Goal: Task Accomplishment & Management: Manage account settings

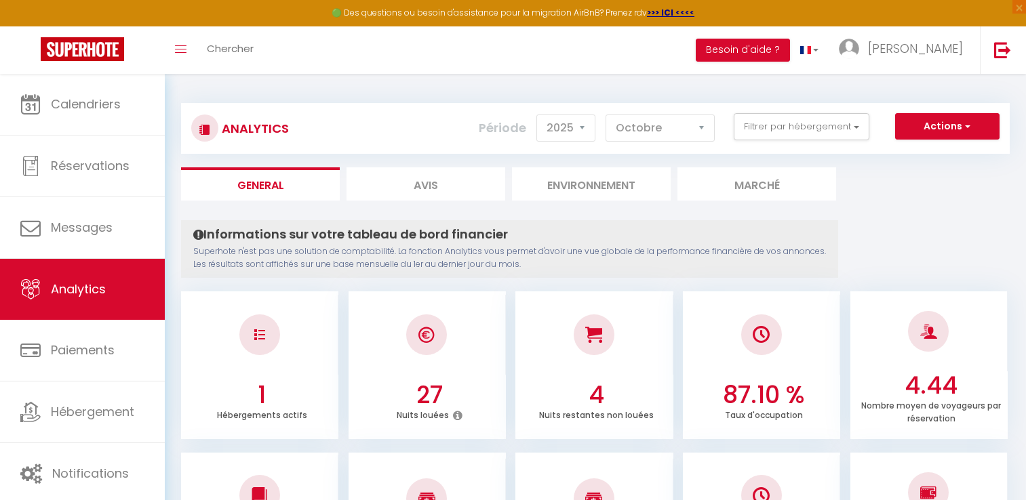
select select "2025"
select select "10"
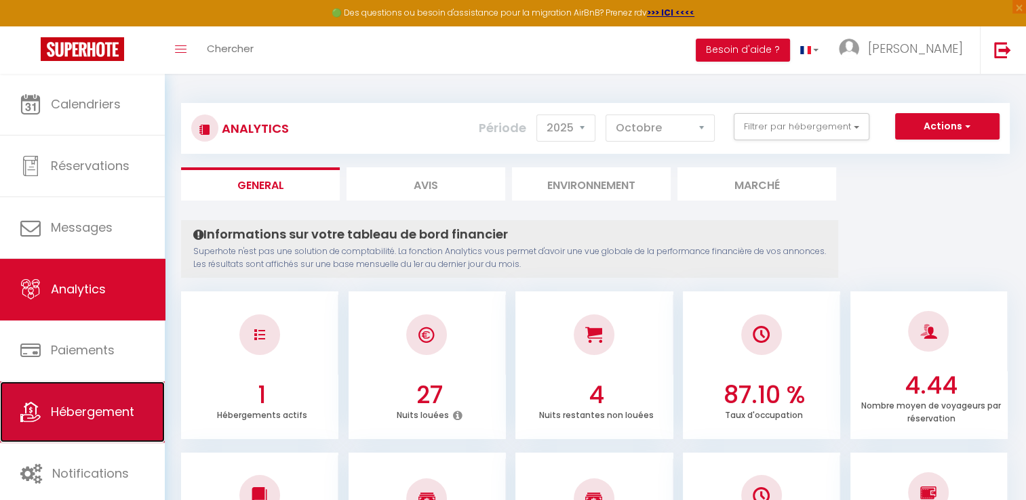
click at [94, 423] on link "Hébergement" at bounding box center [82, 412] width 165 height 61
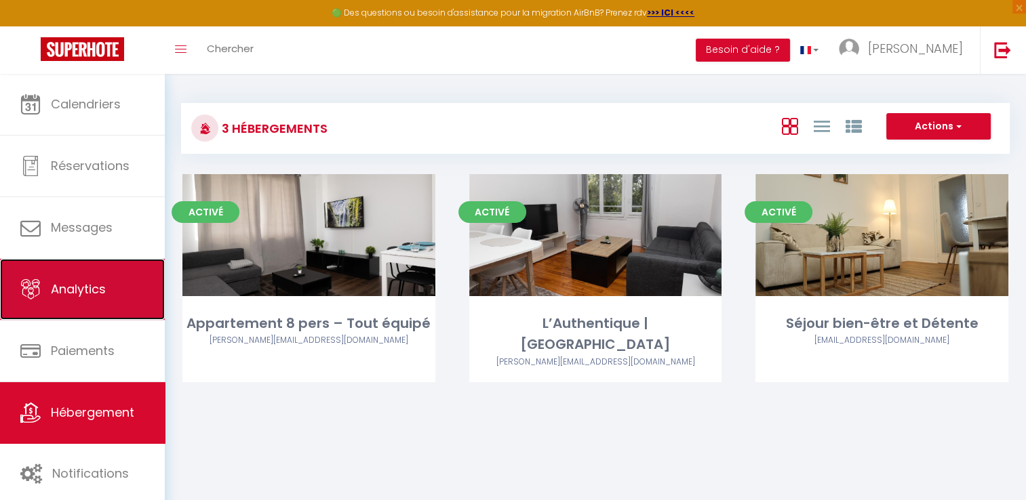
click at [82, 283] on span "Analytics" at bounding box center [78, 289] width 55 height 17
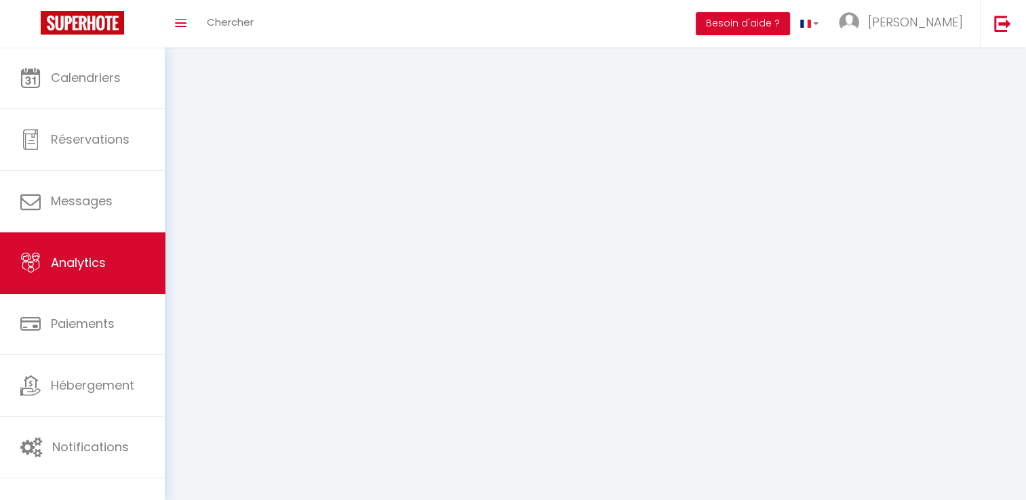
select select "2025"
select select "10"
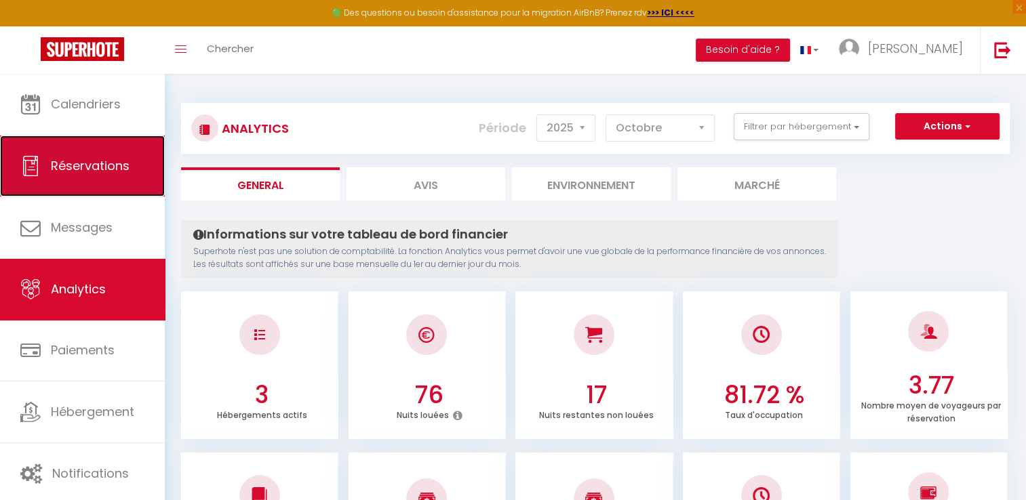
click at [116, 178] on link "Réservations" at bounding box center [82, 166] width 165 height 61
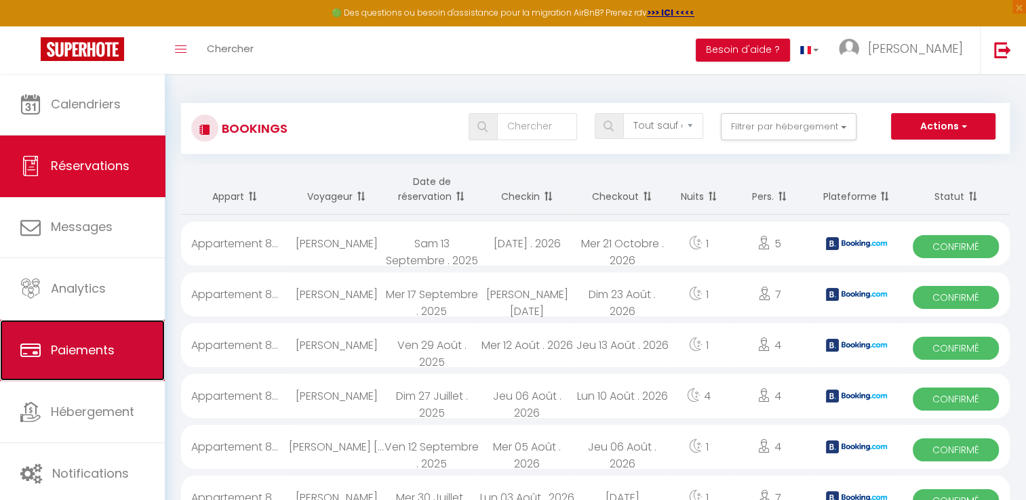
click at [80, 344] on span "Paiements" at bounding box center [83, 350] width 64 height 17
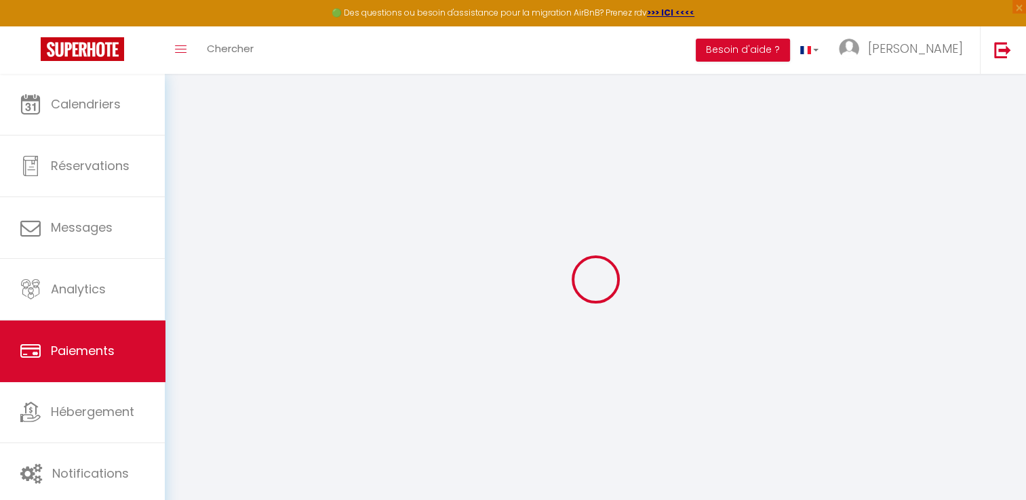
select select "2"
select select "0"
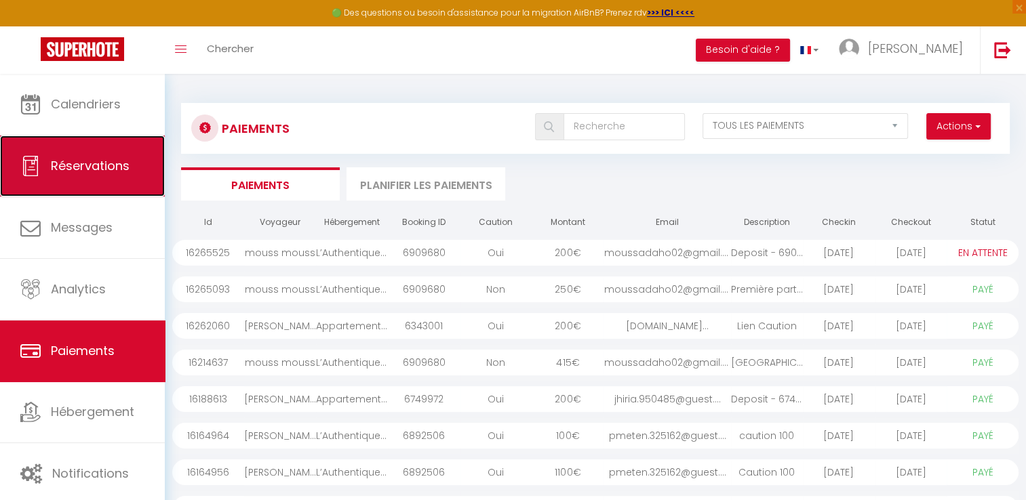
click at [127, 173] on span "Réservations" at bounding box center [90, 165] width 79 height 17
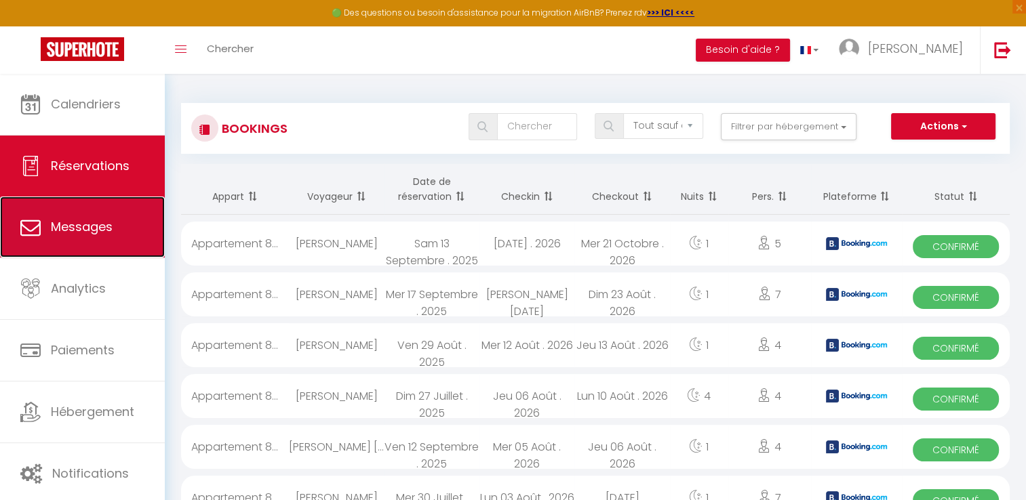
click at [93, 218] on span "Messages" at bounding box center [82, 226] width 62 height 17
select select "message"
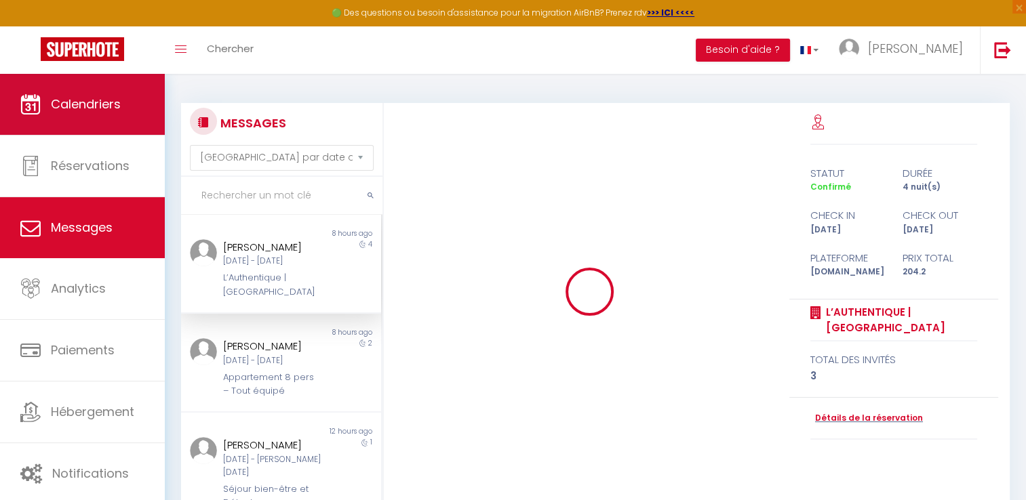
scroll to position [819, 0]
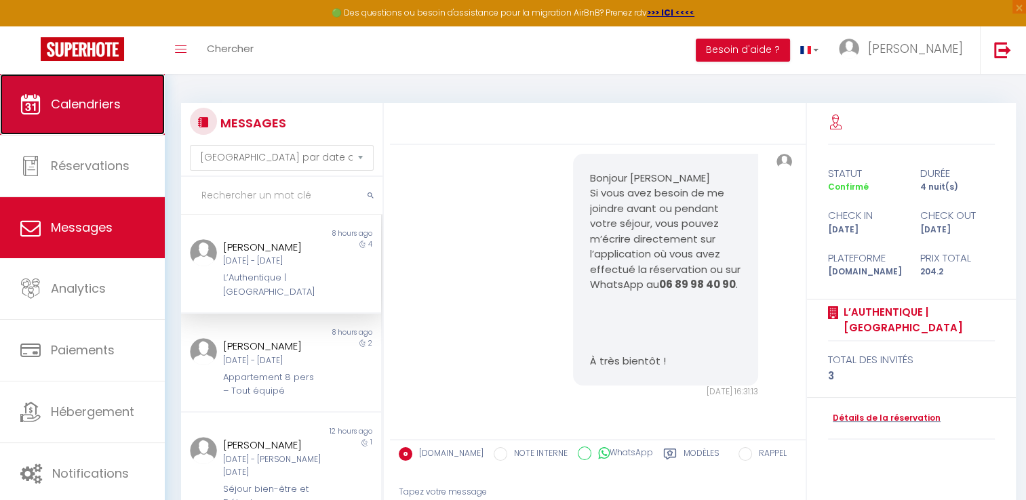
click at [49, 122] on link "Calendriers" at bounding box center [82, 104] width 165 height 61
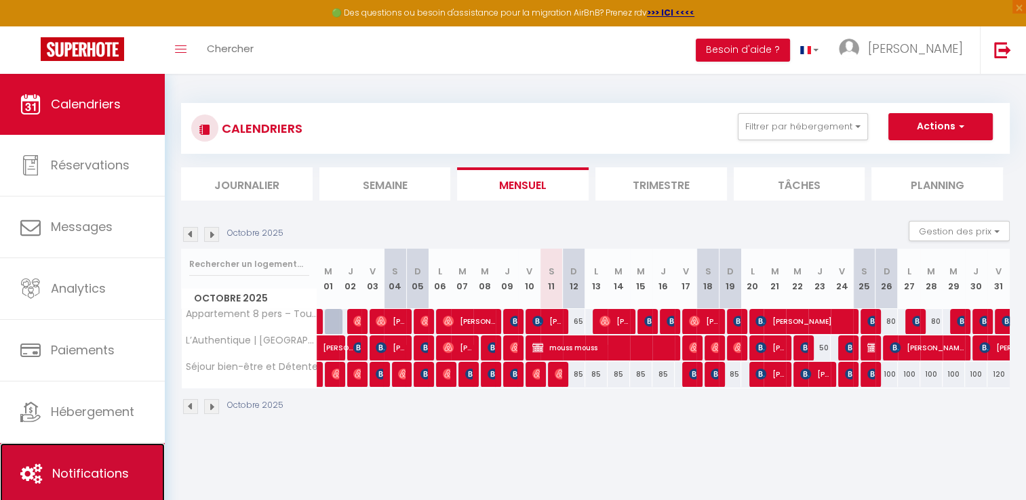
click at [76, 460] on link "Notifications" at bounding box center [82, 473] width 165 height 61
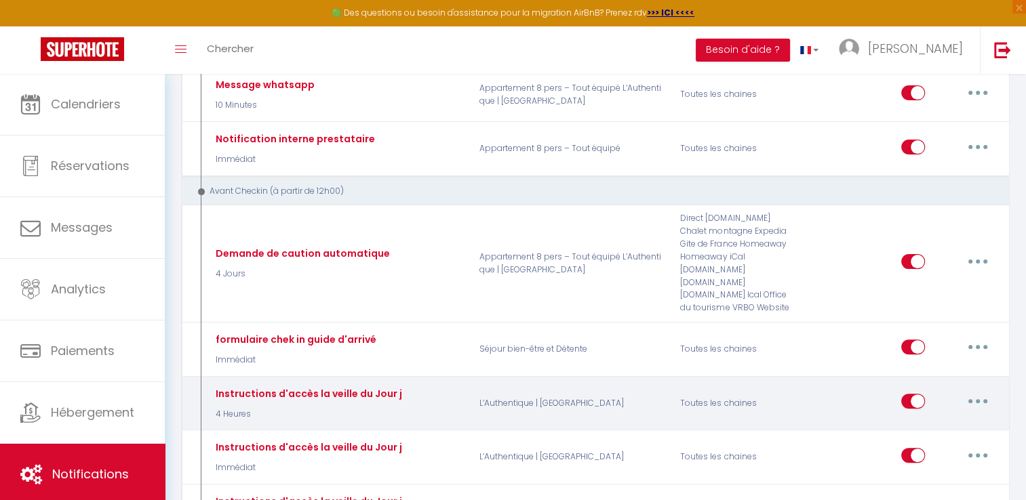
scroll to position [339, 0]
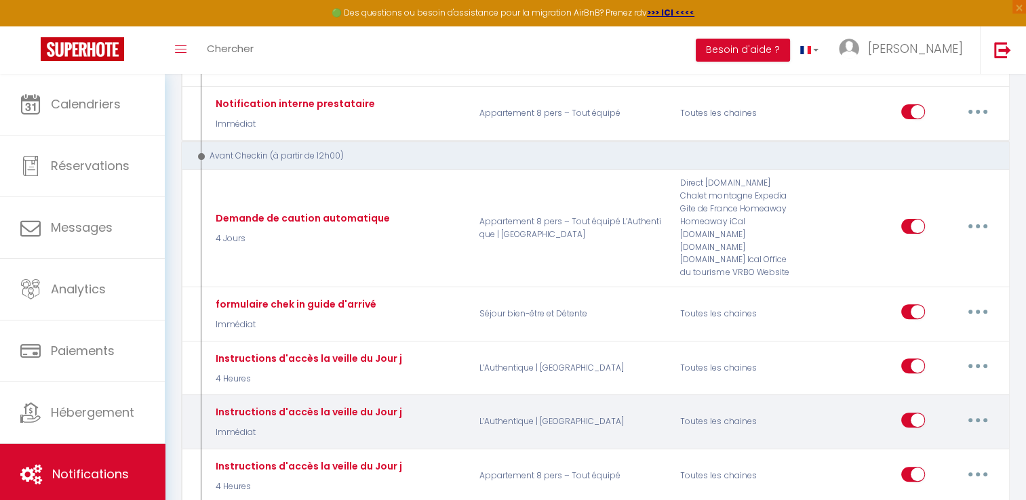
click at [978, 418] on icon "button" at bounding box center [978, 420] width 4 height 4
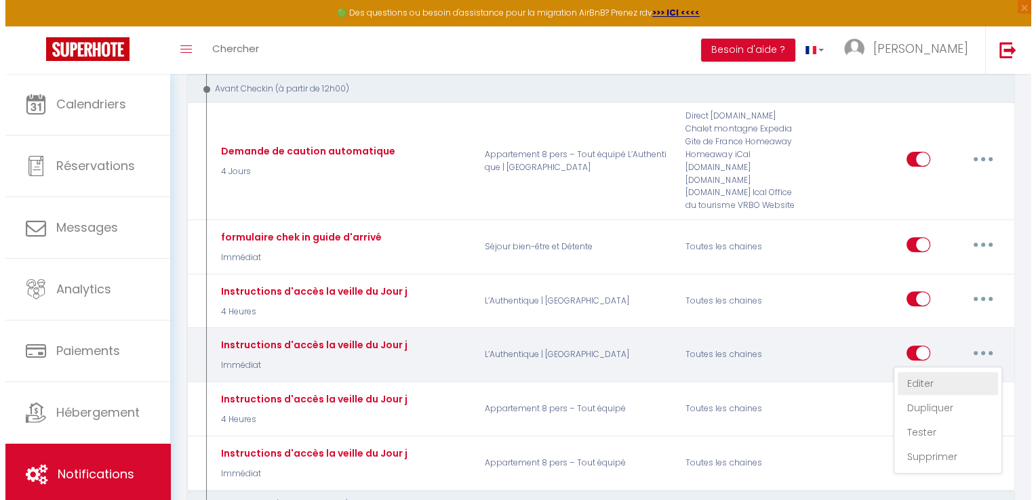
scroll to position [407, 0]
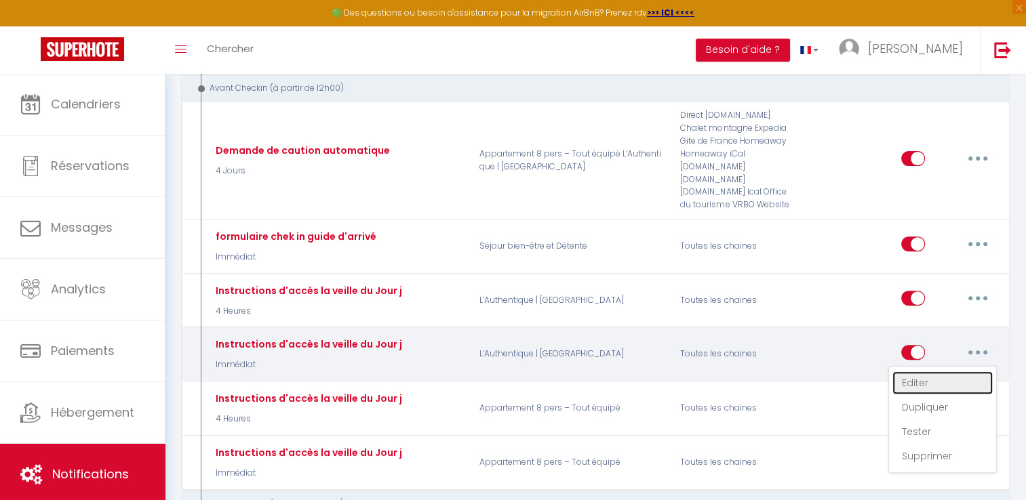
click at [933, 372] on link "Editer" at bounding box center [942, 383] width 100 height 23
type input "Instructions d'accès la veille du Jour j"
select select "notification"
select select "Immédiat"
select select "if_deposit_is_paid"
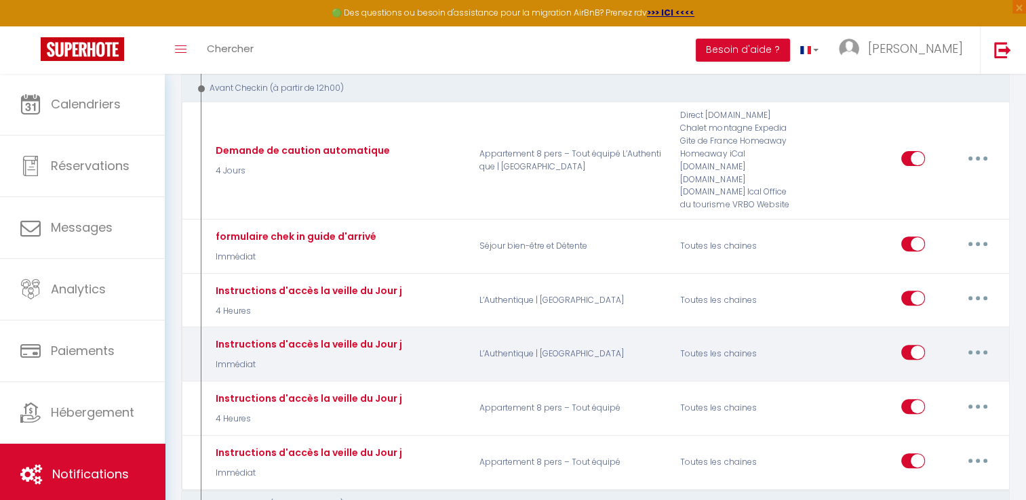
checkbox input "true"
checkbox input "false"
radio input "true"
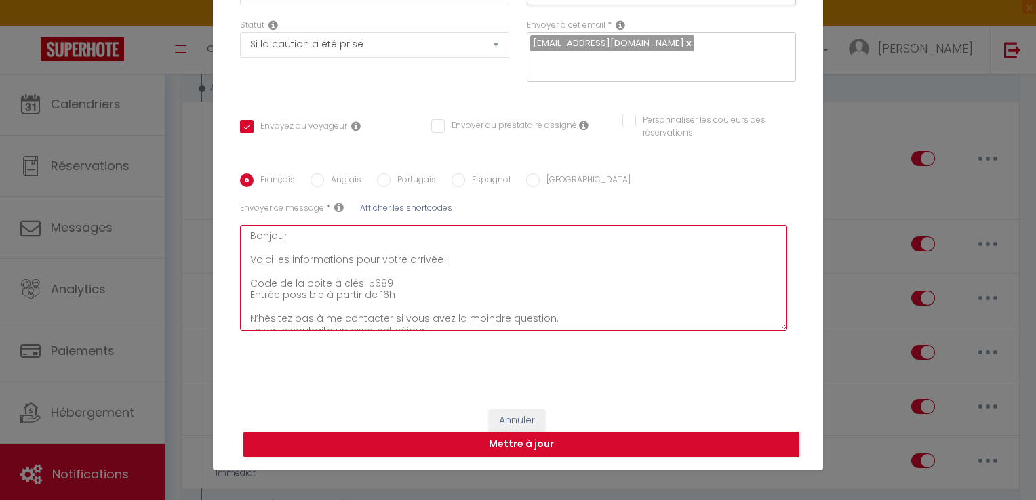
scroll to position [23, 0]
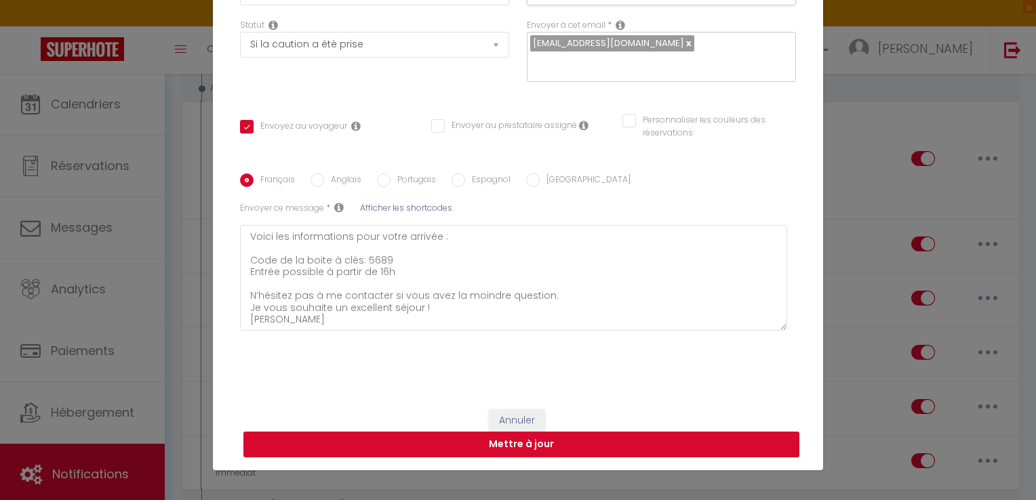
click at [517, 441] on button "Mettre à jour" at bounding box center [521, 445] width 556 height 26
checkbox input "true"
checkbox input "false"
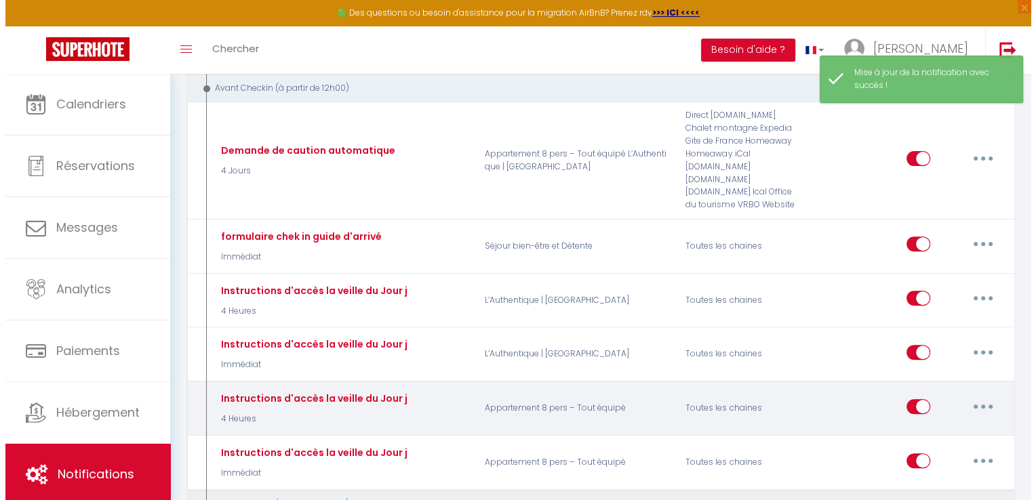
scroll to position [475, 0]
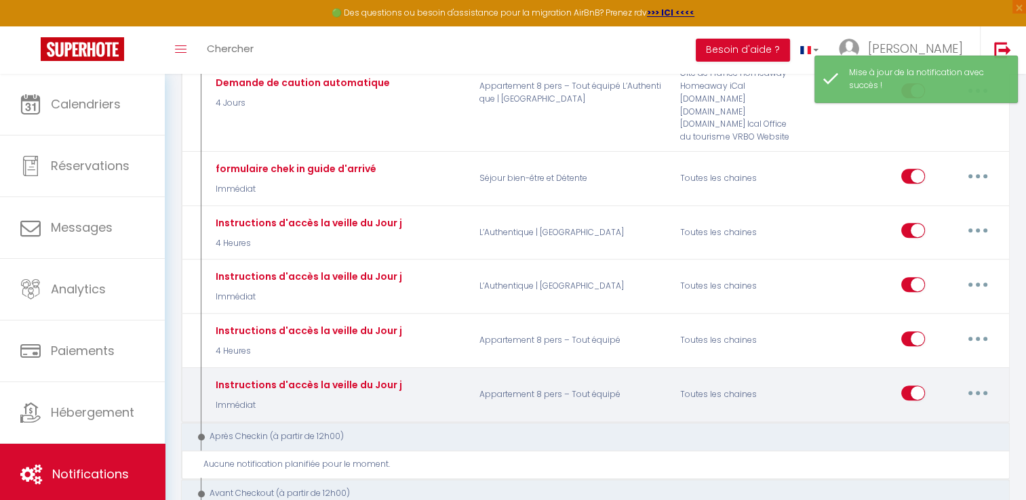
click at [977, 391] on icon "button" at bounding box center [978, 393] width 4 height 4
click at [931, 412] on link "Editer" at bounding box center [942, 423] width 100 height 23
type input "Instructions d'accès la veille du Jour j"
select select "notification"
select select "Immédiat"
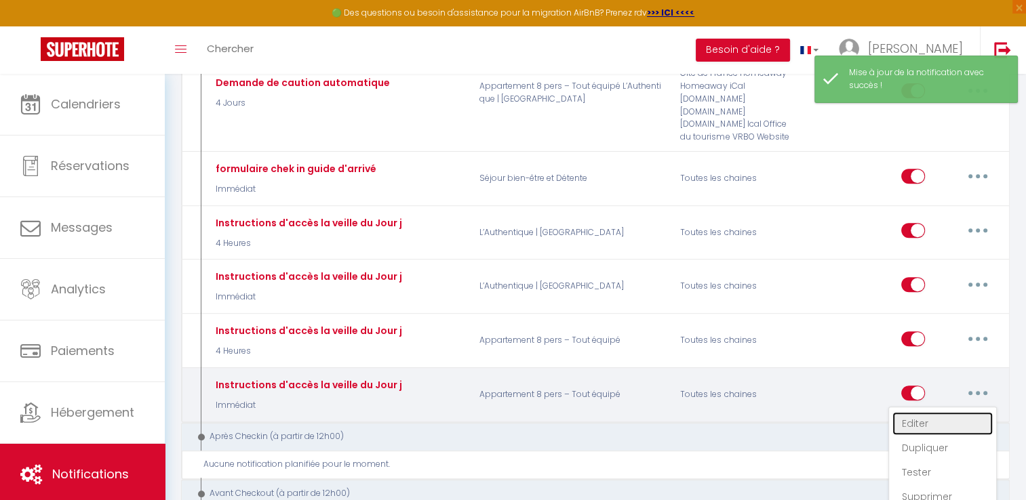
select select "if_deposit_is_paid"
checkbox input "true"
checkbox input "false"
radio input "true"
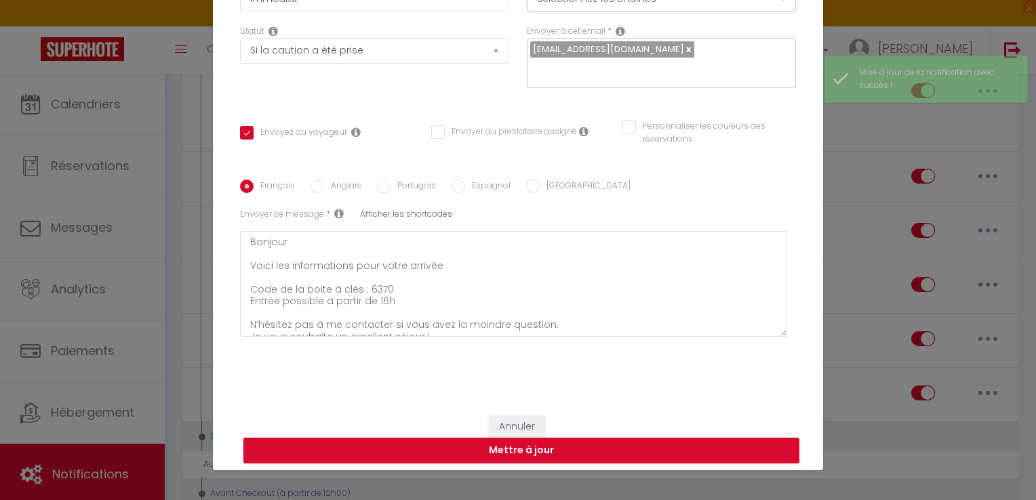
scroll to position [172, 0]
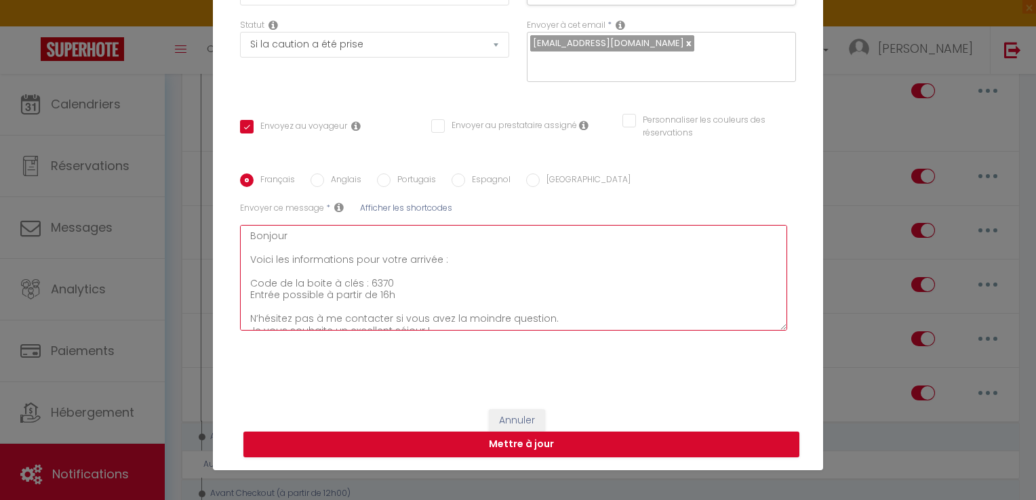
drag, startPoint x: 384, startPoint y: 281, endPoint x: 361, endPoint y: 283, distance: 23.1
click at [361, 283] on textarea "Bonjour Voici les informations pour votre arrivée : Code de la boite à clés : 6…" at bounding box center [513, 278] width 547 height 106
type textarea "Bonjour Voici les informations pour votre arrivée : Code de la boite à clés : 5…"
checkbox input "true"
checkbox input "false"
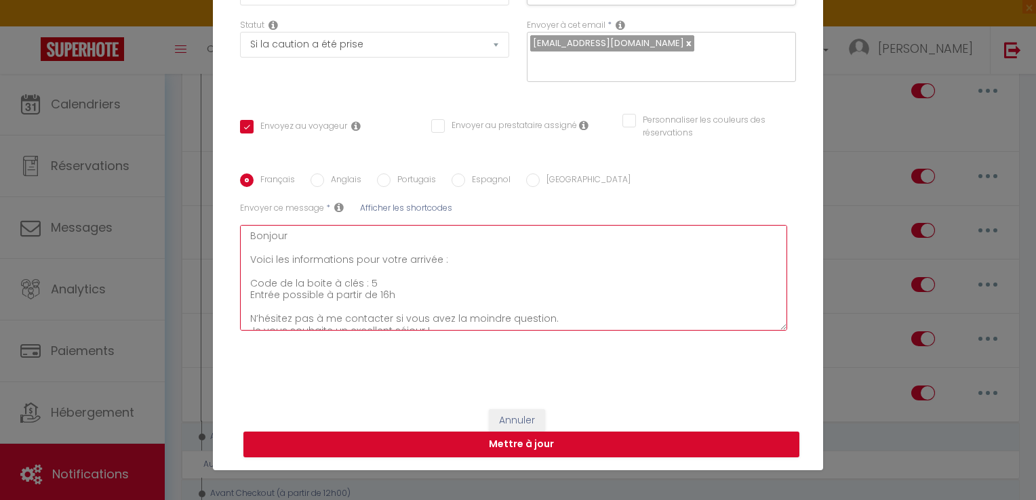
checkbox input "false"
type textarea "Bonjour Voici les informations pour votre arrivée : Code de la boite à clés : 5…"
checkbox input "true"
checkbox input "false"
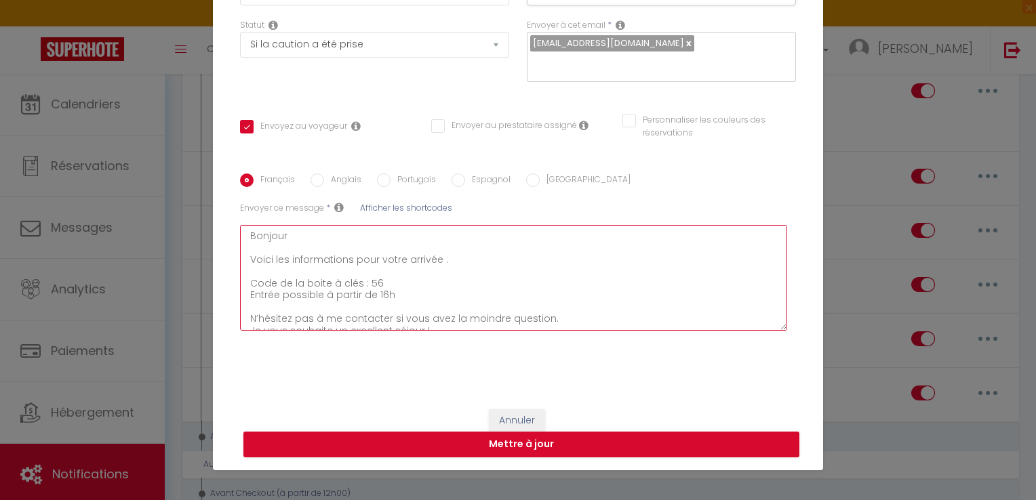
type textarea "Bonjour Voici les informations pour votre arrivée : Code de la boite à clés : 5…"
checkbox input "true"
checkbox input "false"
type textarea "Bonjour Voici les informations pour votre arrivée : Code de la boite à clés : 5…"
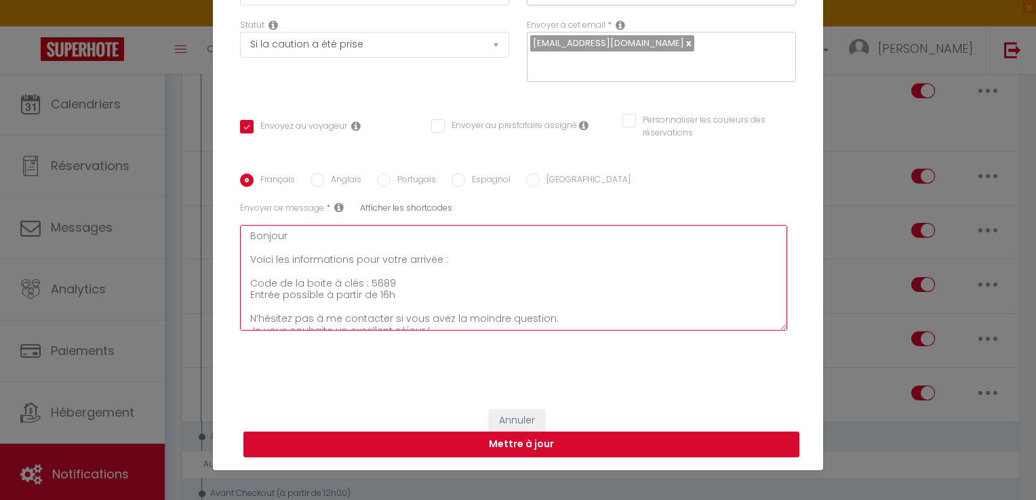
checkbox input "true"
checkbox input "false"
type textarea "Bonjour Voici les informations pour votre arrivée : Code de la boite à clés : 5…"
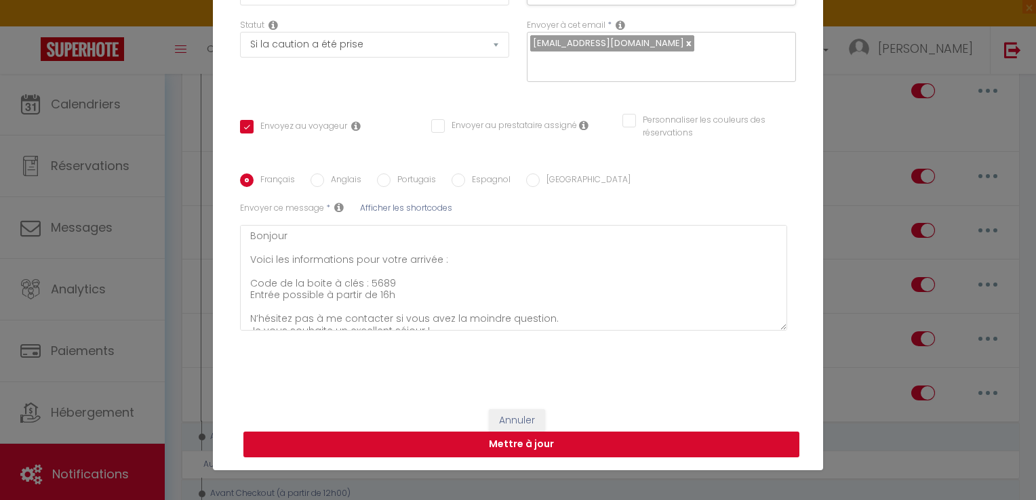
click at [525, 443] on button "Mettre à jour" at bounding box center [521, 445] width 556 height 26
checkbox input "true"
checkbox input "false"
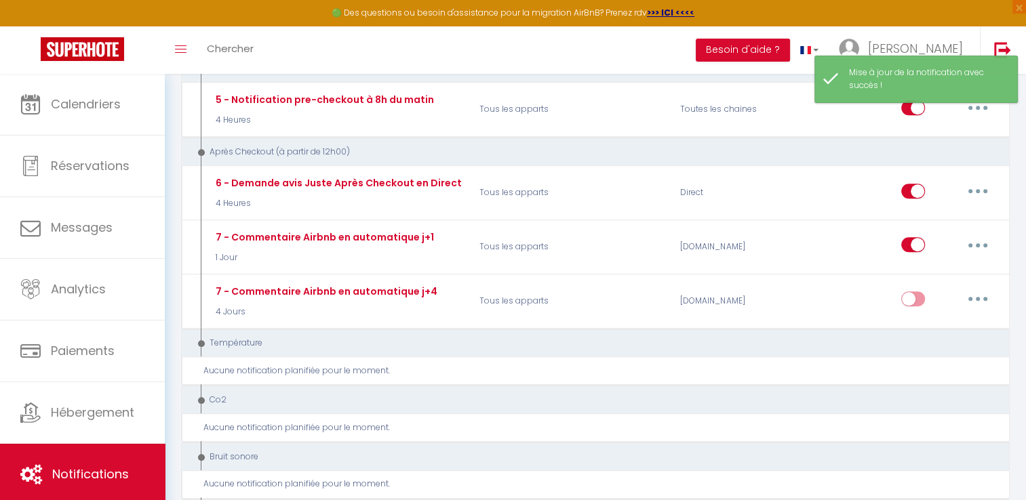
scroll to position [949, 0]
